Goal: Check status: Check status

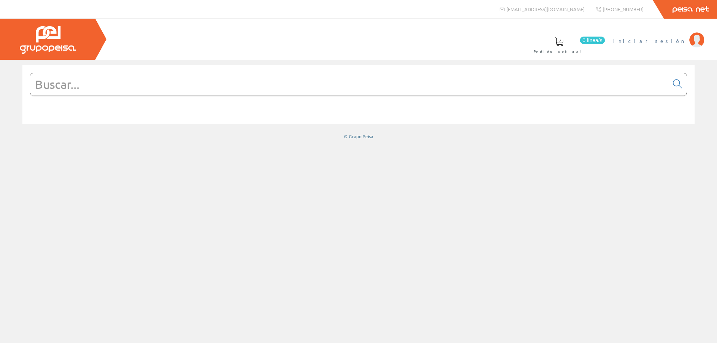
click at [663, 40] on span "Iniciar sesión" at bounding box center [649, 40] width 72 height 7
click at [285, 83] on input "text" at bounding box center [349, 84] width 638 height 22
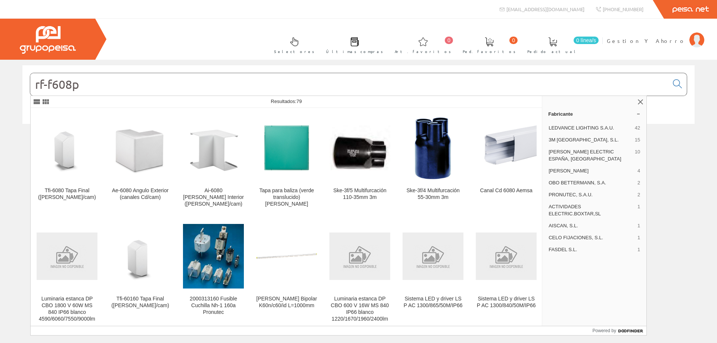
drag, startPoint x: 90, startPoint y: 83, endPoint x: 0, endPoint y: 78, distance: 90.5
click at [0, 78] on div "rf-f608p © Grupo Peisa" at bounding box center [358, 102] width 717 height 74
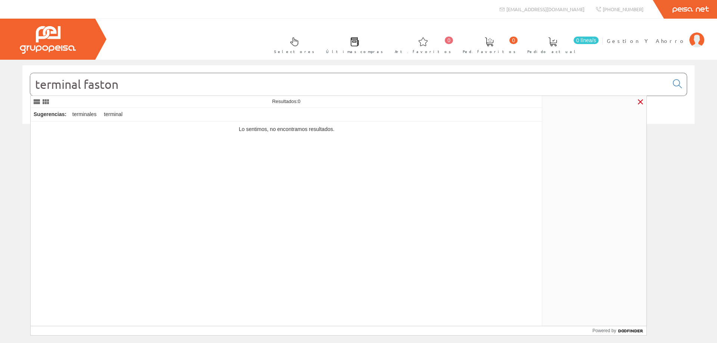
type input "terminal faston"
click at [636, 102] on link at bounding box center [640, 101] width 9 height 9
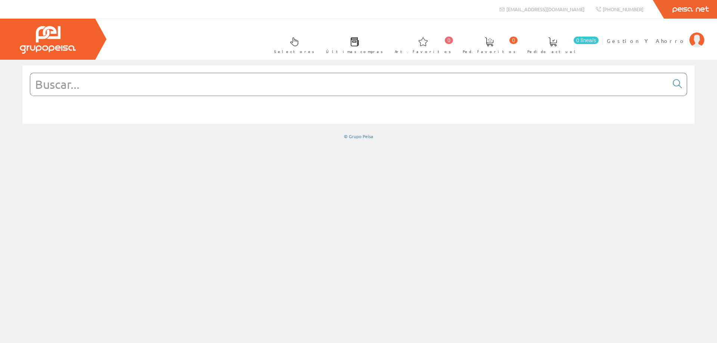
click at [142, 85] on input "text" at bounding box center [349, 84] width 638 height 22
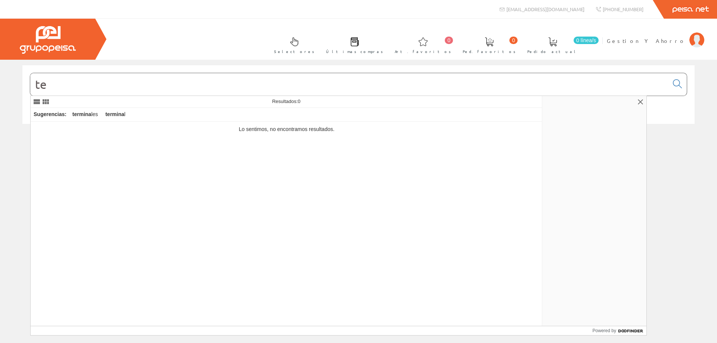
type input "t"
click at [640, 101] on link at bounding box center [640, 101] width 9 height 9
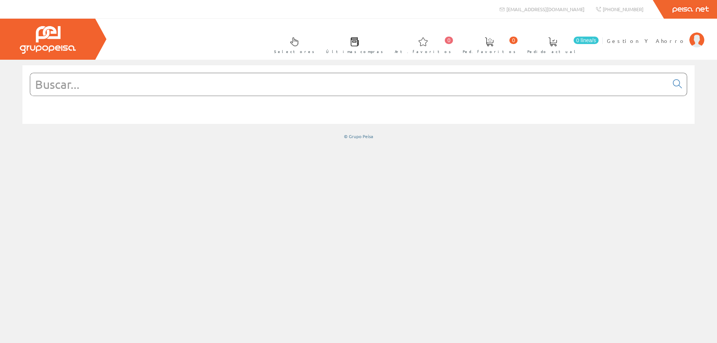
click at [281, 93] on input "text" at bounding box center [349, 84] width 638 height 22
type input "n2244.1 bl"
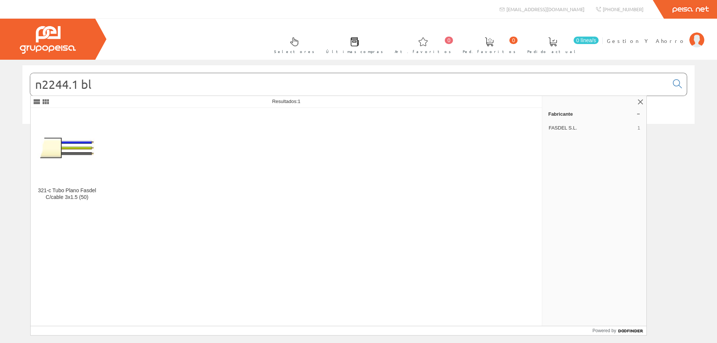
click at [51, 43] on img at bounding box center [48, 40] width 56 height 28
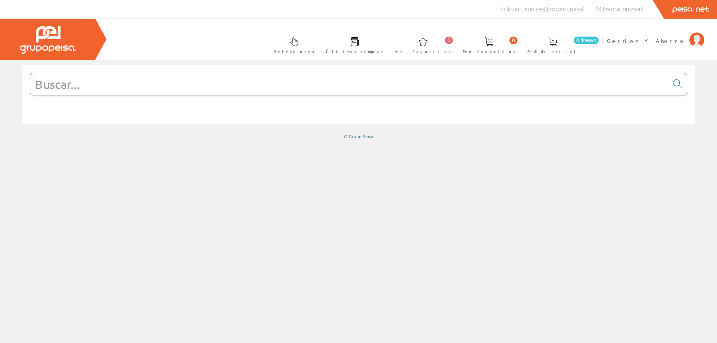
click at [243, 94] on input "text" at bounding box center [349, 84] width 638 height 22
type input "n2244.1 bl"
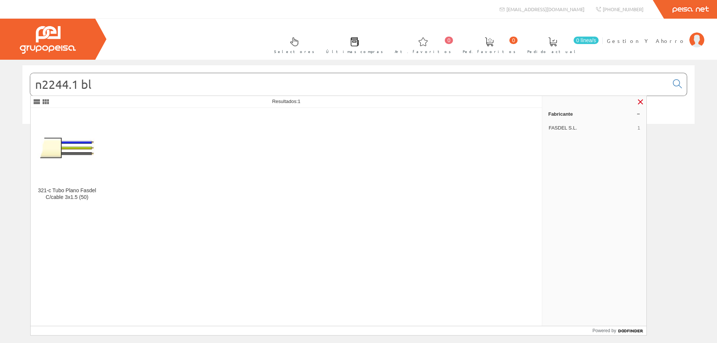
click at [637, 103] on link at bounding box center [640, 101] width 9 height 9
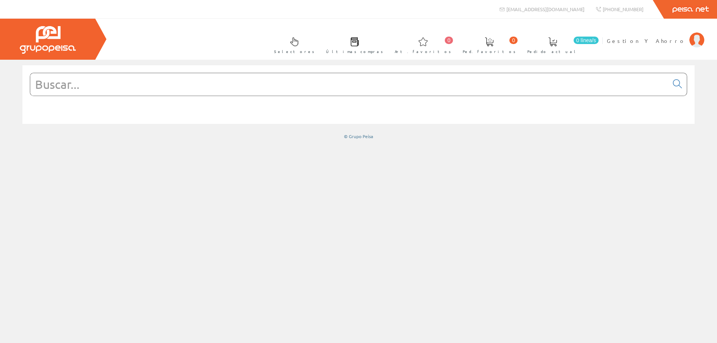
click at [99, 78] on input "text" at bounding box center [349, 84] width 638 height 22
type input "bison"
click at [675, 42] on span "Gestion Y Ahorro" at bounding box center [645, 40] width 79 height 7
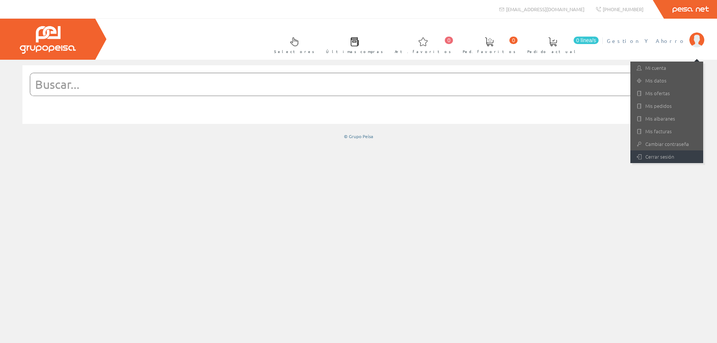
click at [660, 158] on link "Cerrar sesión" at bounding box center [666, 156] width 73 height 13
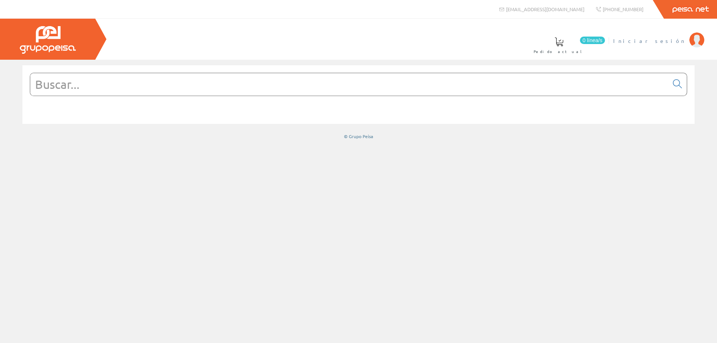
click at [669, 38] on span "Iniciar sesión" at bounding box center [649, 40] width 72 height 7
click at [269, 82] on input "text" at bounding box center [349, 84] width 638 height 22
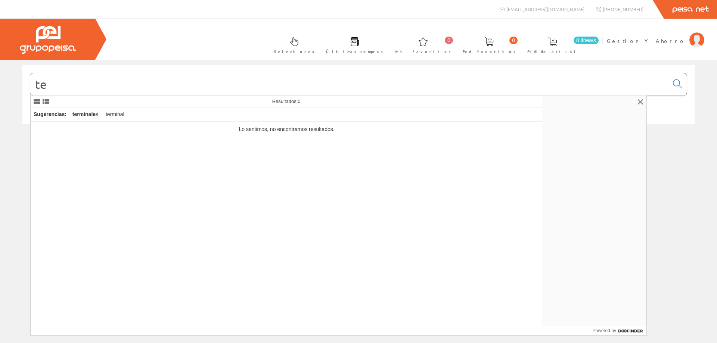
type input "t"
click at [383, 51] on span "Últimas compras" at bounding box center [354, 51] width 57 height 7
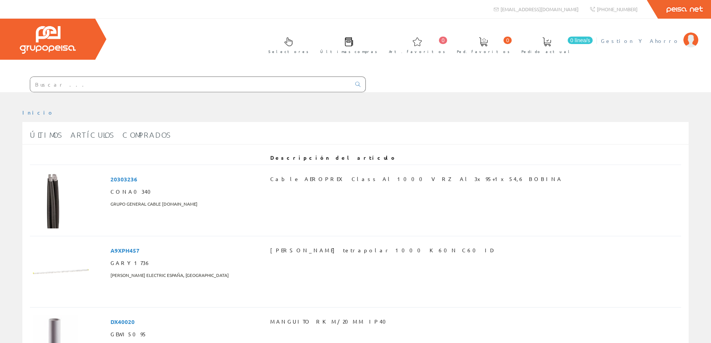
click at [665, 42] on span "Gestion Y Ahorro" at bounding box center [640, 40] width 79 height 7
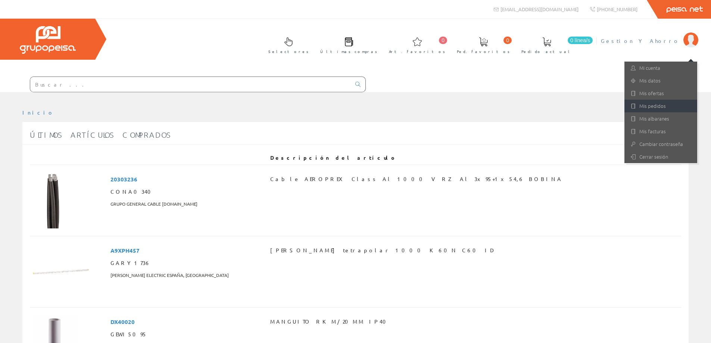
click at [662, 108] on link "Mis pedidos" at bounding box center [660, 106] width 73 height 13
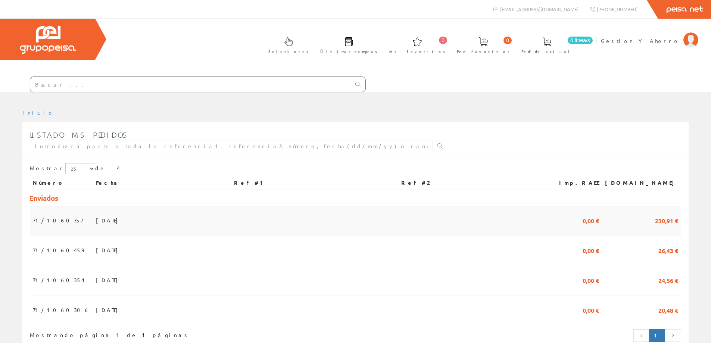
click at [96, 218] on span "24/09/2025" at bounding box center [109, 220] width 26 height 13
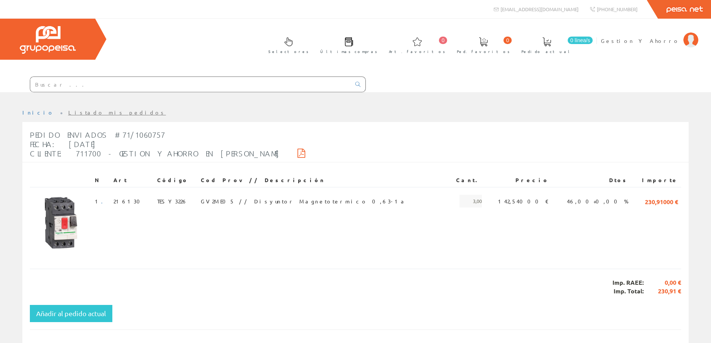
click at [178, 82] on input "text" at bounding box center [190, 84] width 321 height 15
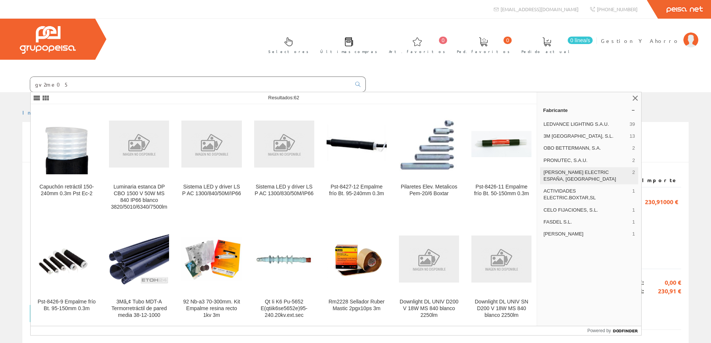
type input "gv2me05"
click at [584, 171] on span "SCHNEIDER ELECTRIC ESPAÑA, SA" at bounding box center [586, 175] width 86 height 13
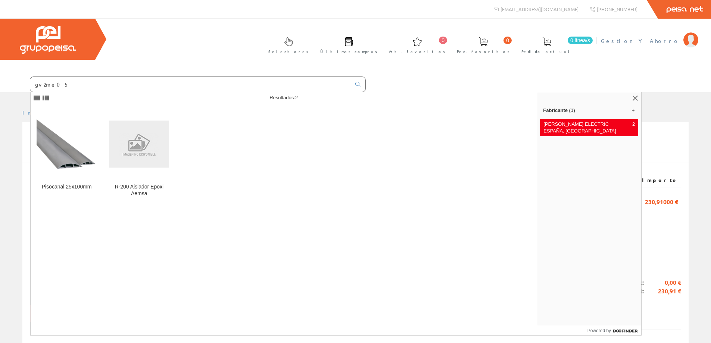
click at [665, 39] on span "Gestion Y Ahorro" at bounding box center [640, 40] width 79 height 7
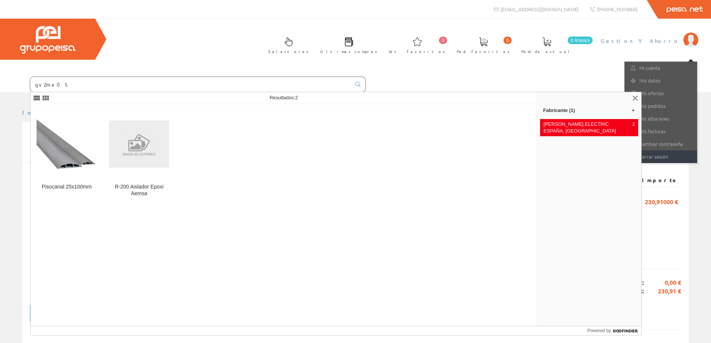
click at [652, 159] on link "Cerrar sesión" at bounding box center [660, 156] width 73 height 13
